Goal: Task Accomplishment & Management: Manage account settings

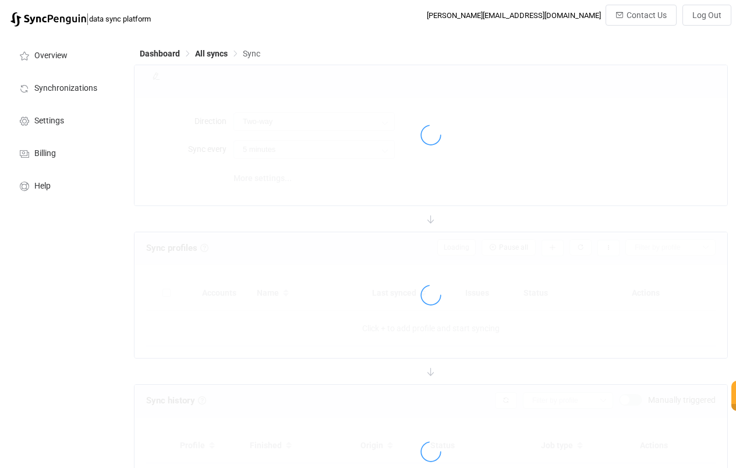
type input "10 minutes"
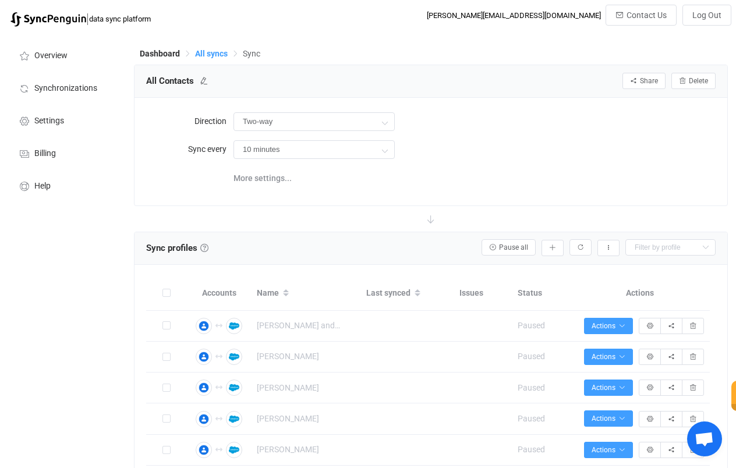
click at [217, 58] on span "All syncs" at bounding box center [211, 53] width 33 height 9
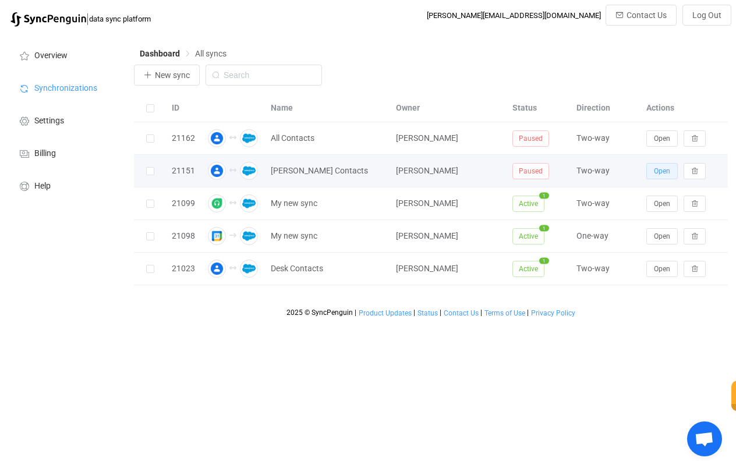
click at [660, 171] on span "Open" at bounding box center [662, 171] width 16 height 8
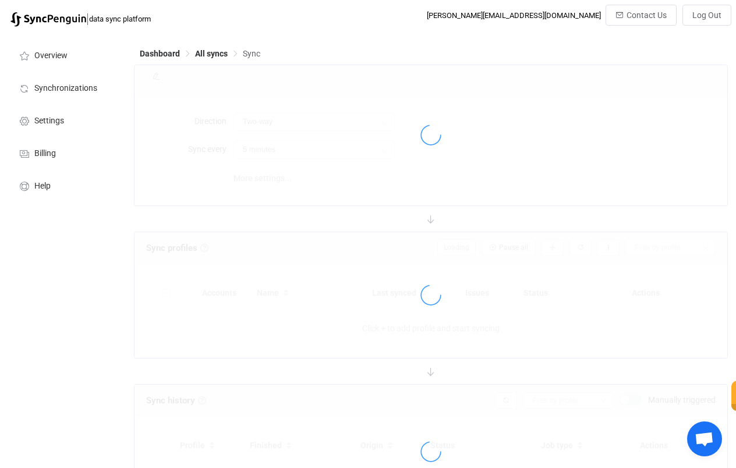
type input "10 minutes"
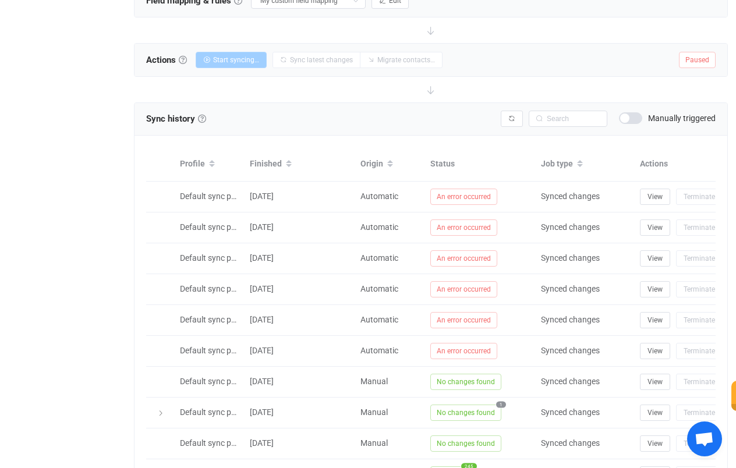
scroll to position [480, 0]
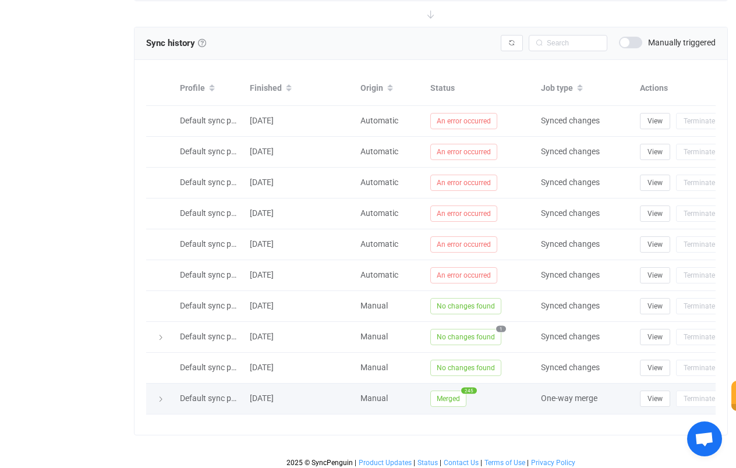
click at [159, 399] on icon at bounding box center [160, 399] width 7 height 7
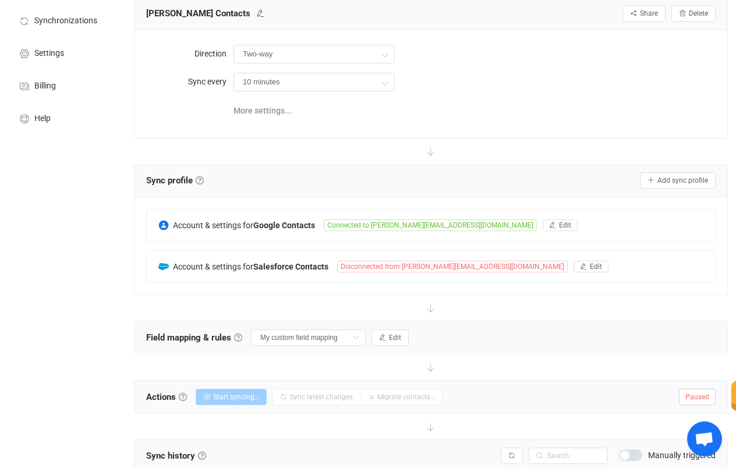
scroll to position [0, 0]
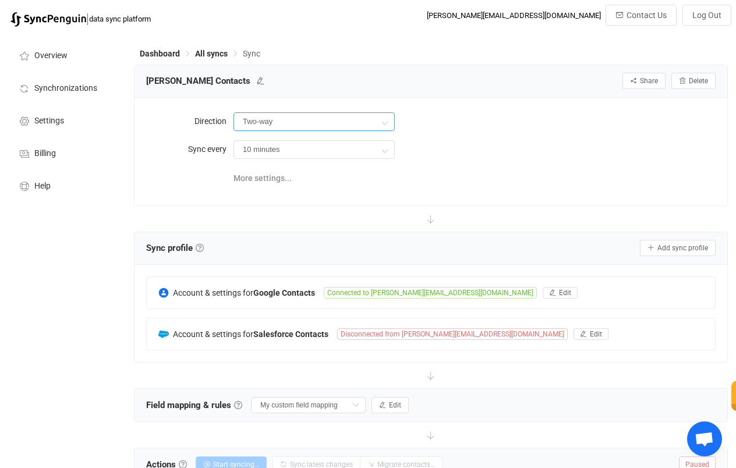
click at [341, 126] on input "Two-way" at bounding box center [313, 121] width 161 height 19
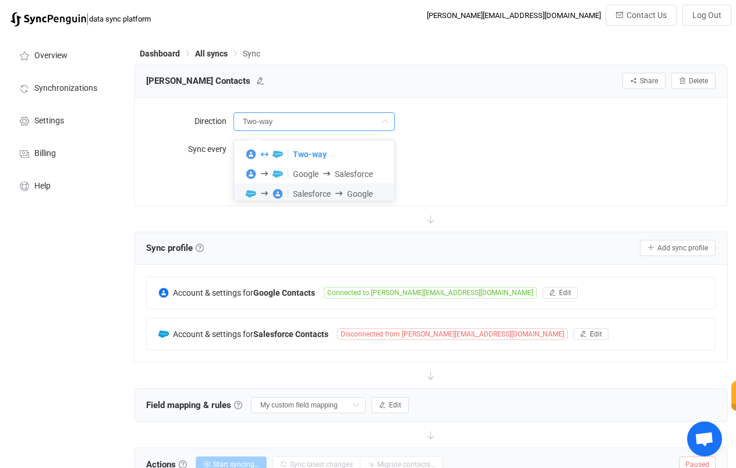
click at [320, 196] on span "Salesforce" at bounding box center [312, 193] width 38 height 9
type input "Salesforce → Google"
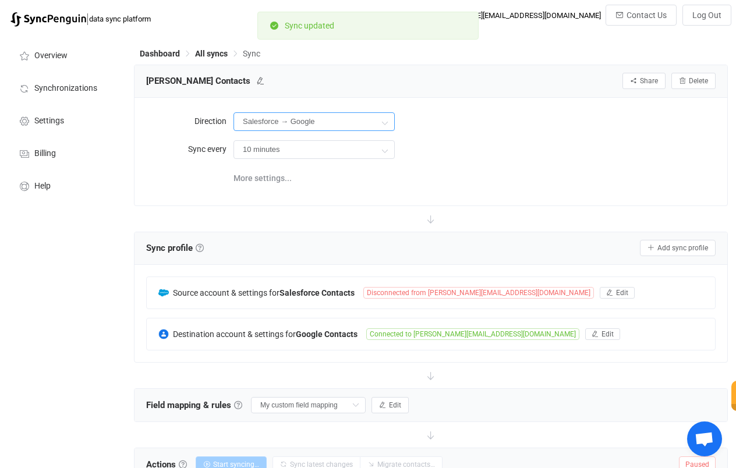
scroll to position [253, 0]
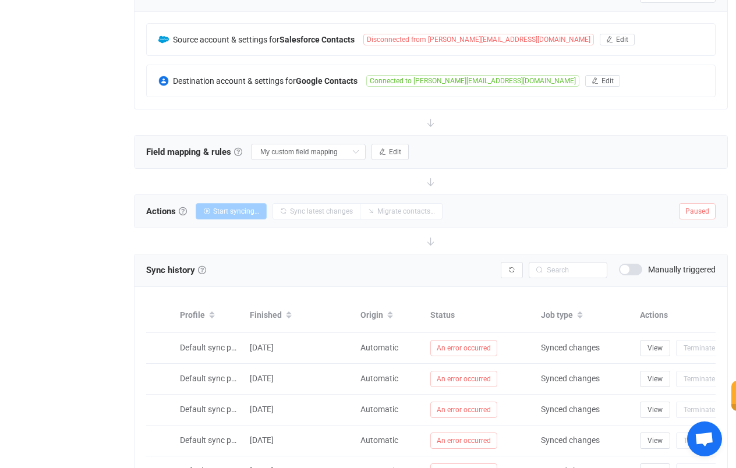
click at [533, 136] on div "Field mapping & rules Field mapping & rules By default, all contacts of the con…" at bounding box center [430, 152] width 593 height 33
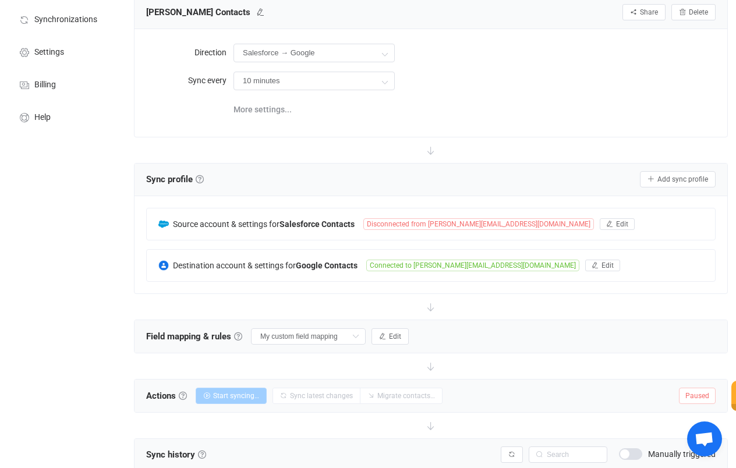
scroll to position [69, 0]
click at [468, 215] on div "Source account & settings for Salesforce Contacts Disconnected from [PERSON_NAM…" at bounding box center [431, 223] width 568 height 31
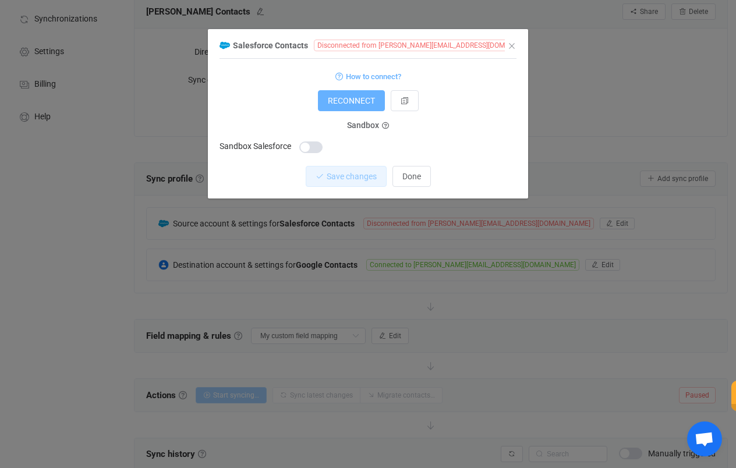
click at [357, 98] on span "RECONNECT" at bounding box center [351, 100] width 47 height 9
click at [348, 105] on button "RECONNECT" at bounding box center [351, 100] width 67 height 21
click at [509, 47] on icon "Close" at bounding box center [511, 45] width 9 height 9
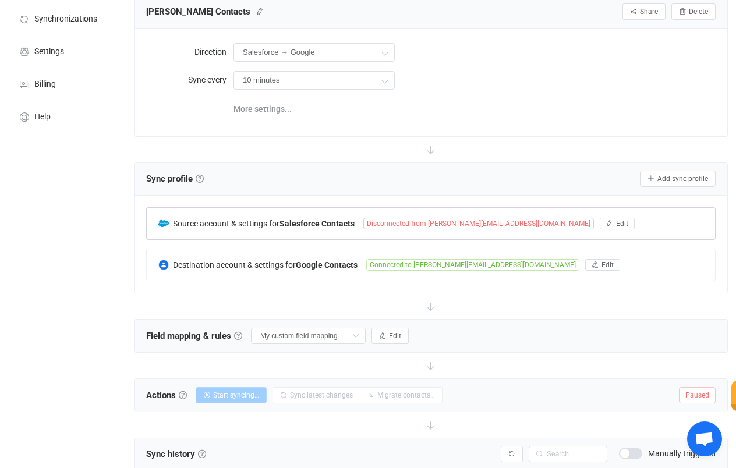
click at [466, 218] on span "Disconnected from [PERSON_NAME][EMAIL_ADDRESS][DOMAIN_NAME]" at bounding box center [478, 224] width 231 height 12
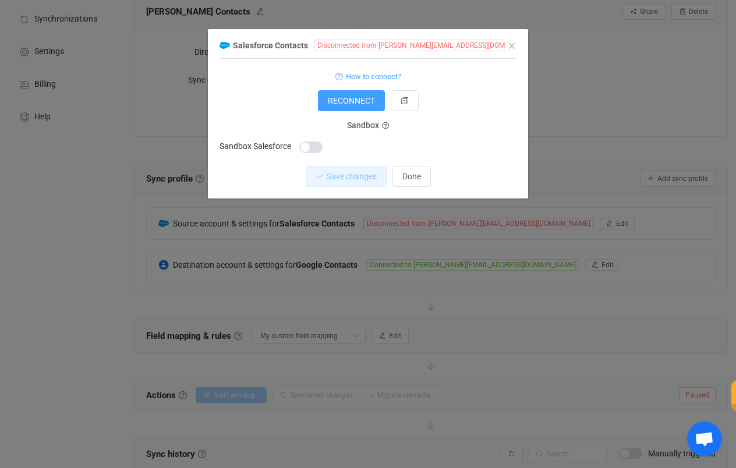
click at [398, 40] on span "Disconnected from [PERSON_NAME][EMAIL_ADDRESS][DOMAIN_NAME]" at bounding box center [429, 46] width 231 height 12
click at [406, 43] on span "Disconnected from [PERSON_NAME][EMAIL_ADDRESS][DOMAIN_NAME]" at bounding box center [429, 46] width 231 height 12
click at [547, 49] on icon "dialog" at bounding box center [551, 45] width 8 height 8
click at [350, 100] on span "RECONNECT" at bounding box center [351, 100] width 47 height 9
